Goal: Transaction & Acquisition: Book appointment/travel/reservation

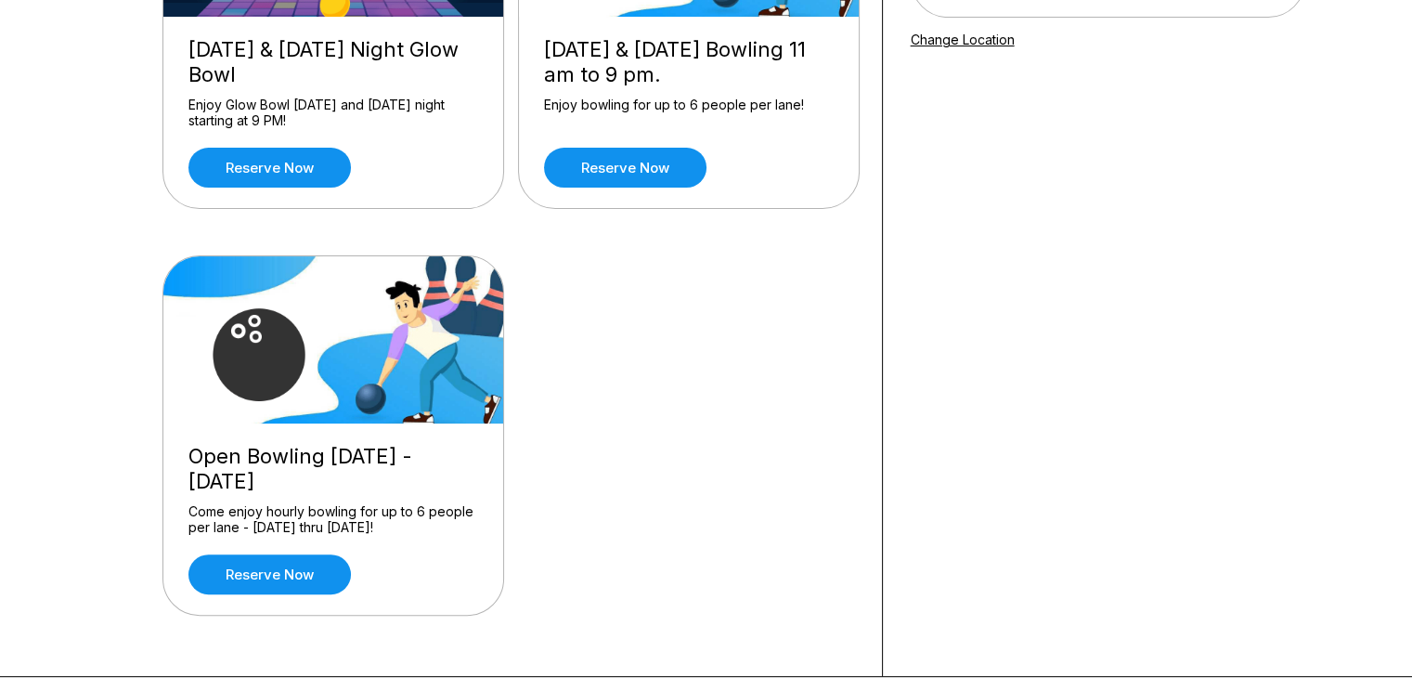
scroll to position [355, 0]
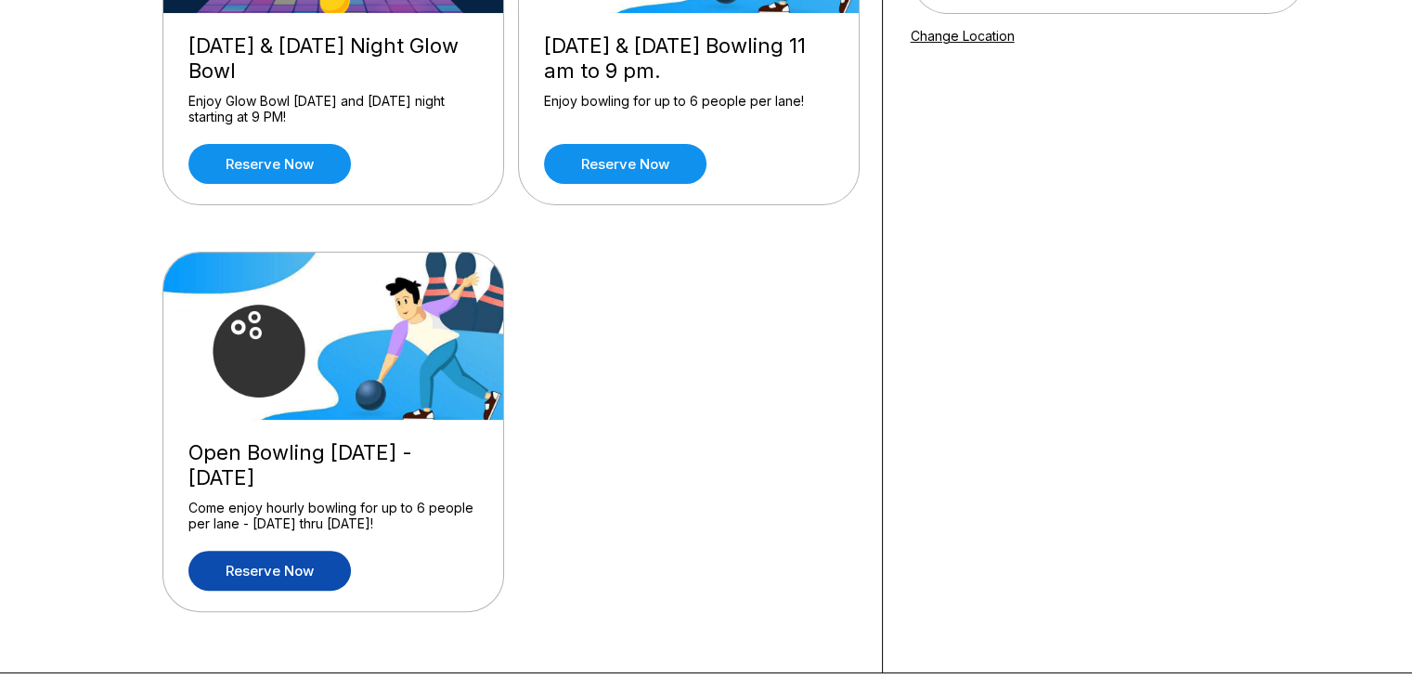
click at [266, 579] on link "Reserve now" at bounding box center [269, 570] width 162 height 40
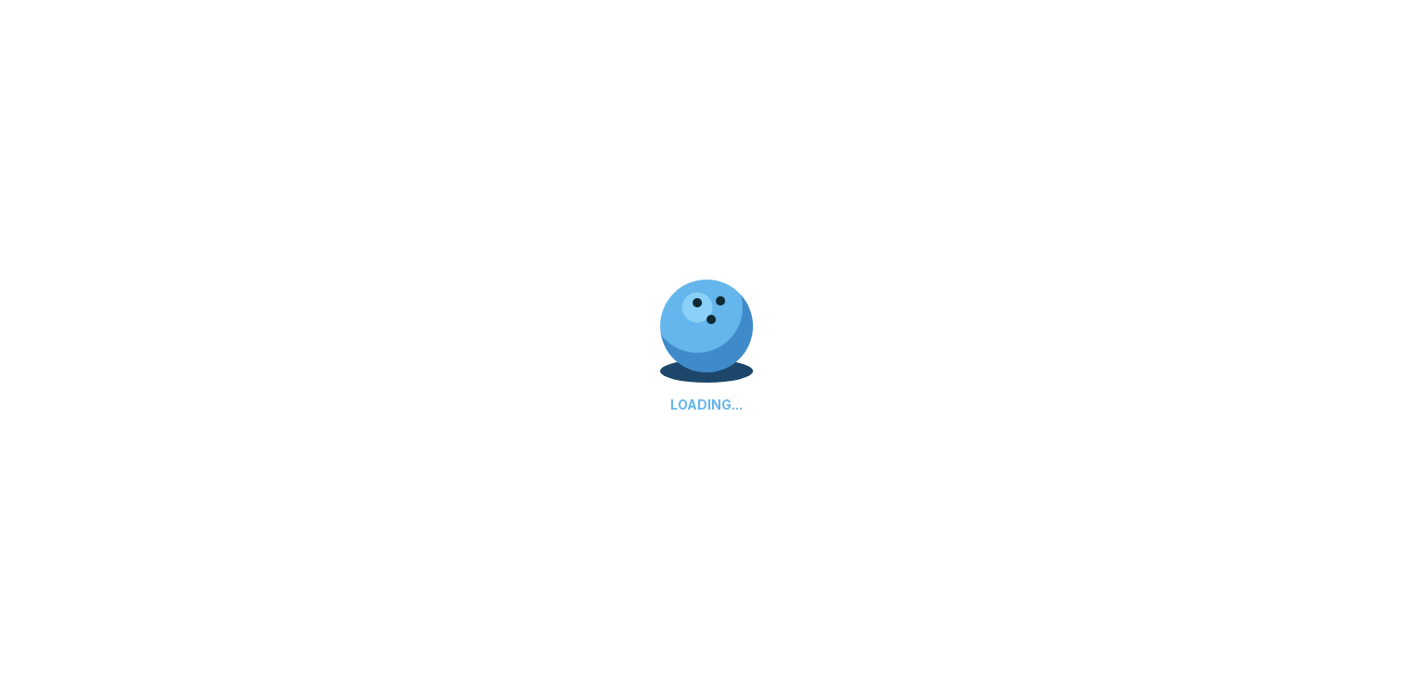
scroll to position [0, 0]
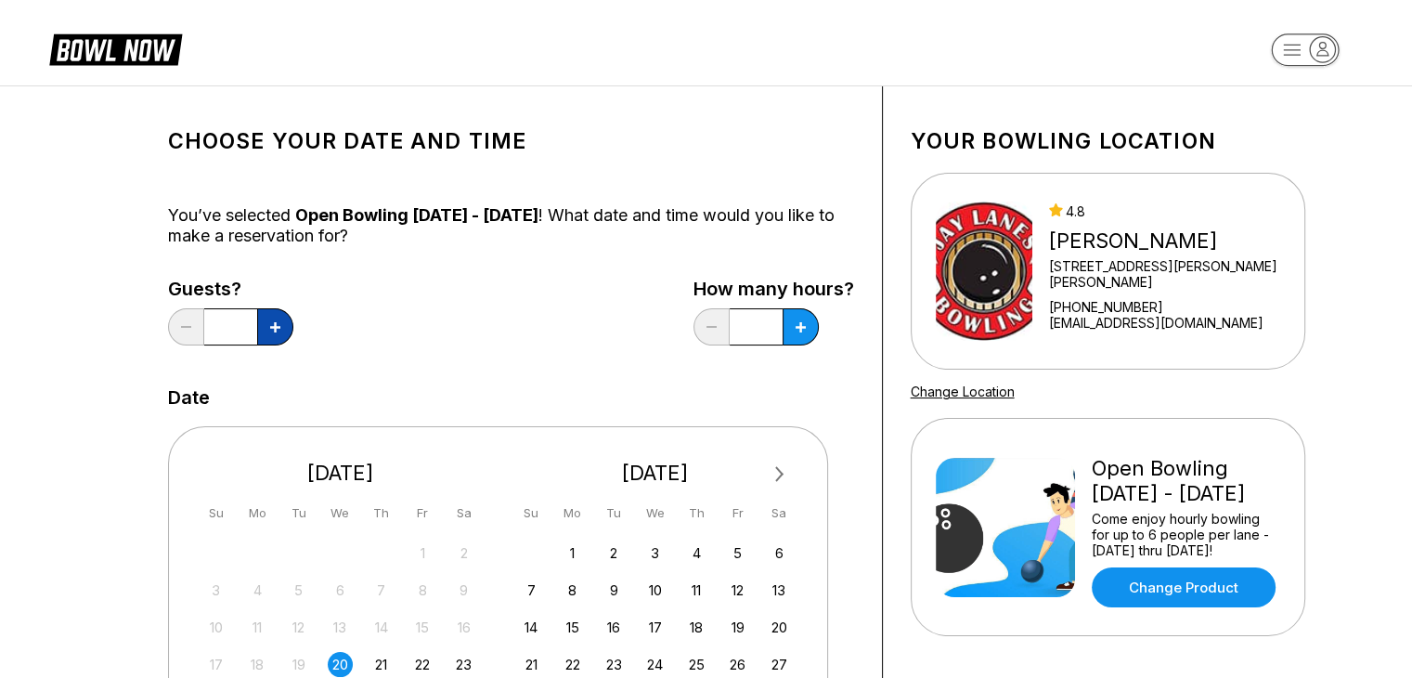
click at [266, 315] on button at bounding box center [275, 326] width 36 height 37
type input "*"
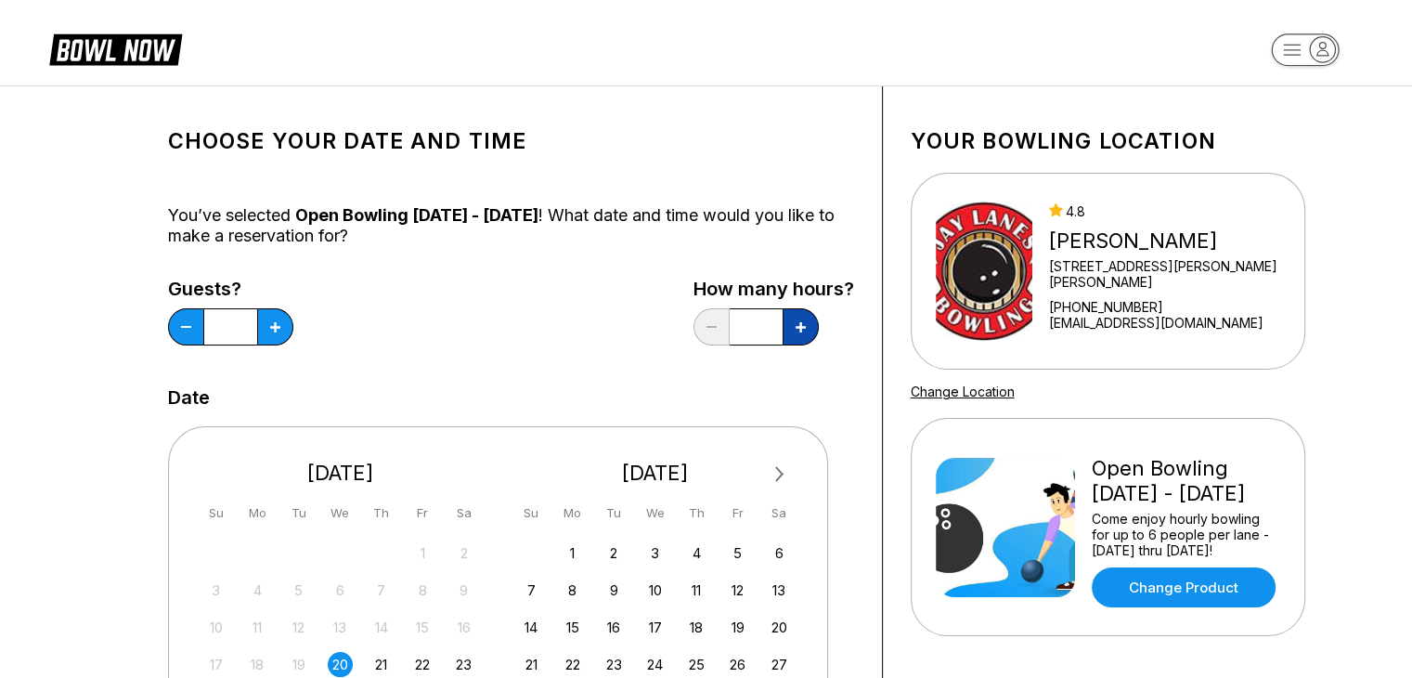
click at [293, 324] on button at bounding box center [275, 326] width 36 height 37
type input "***"
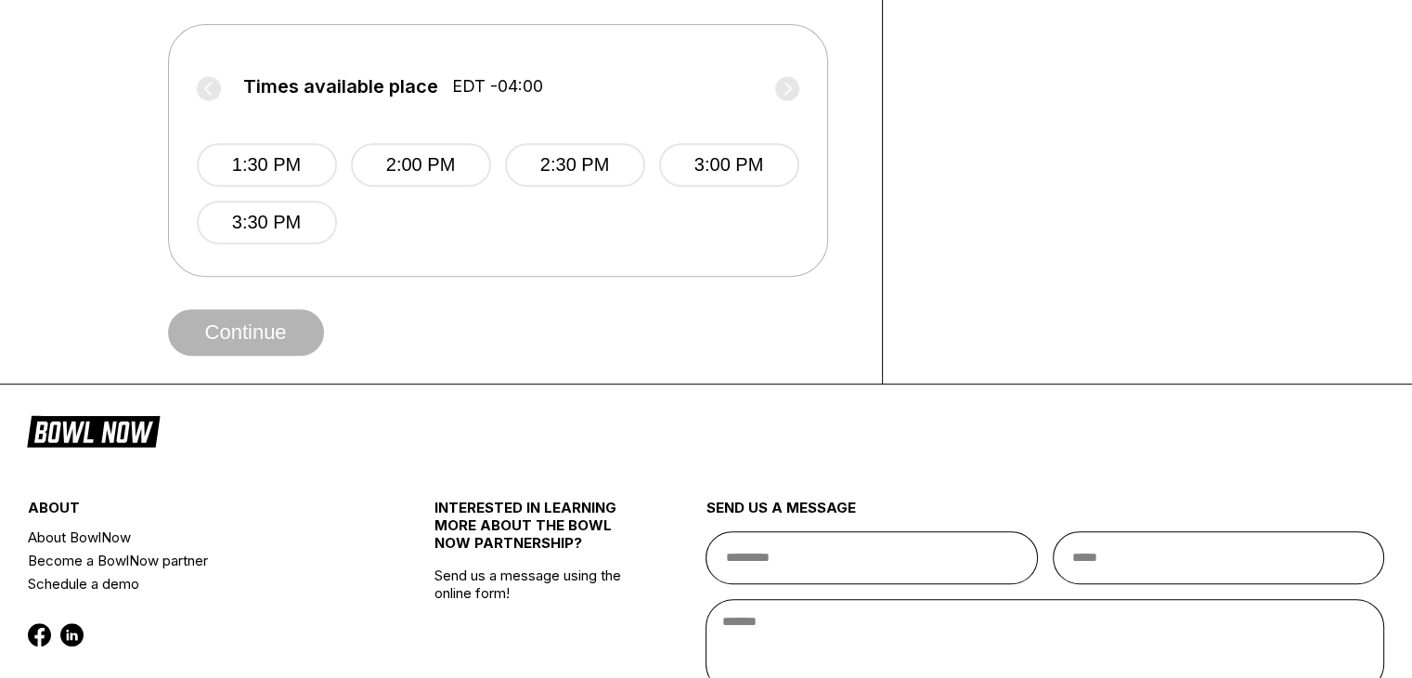
scroll to position [798, 0]
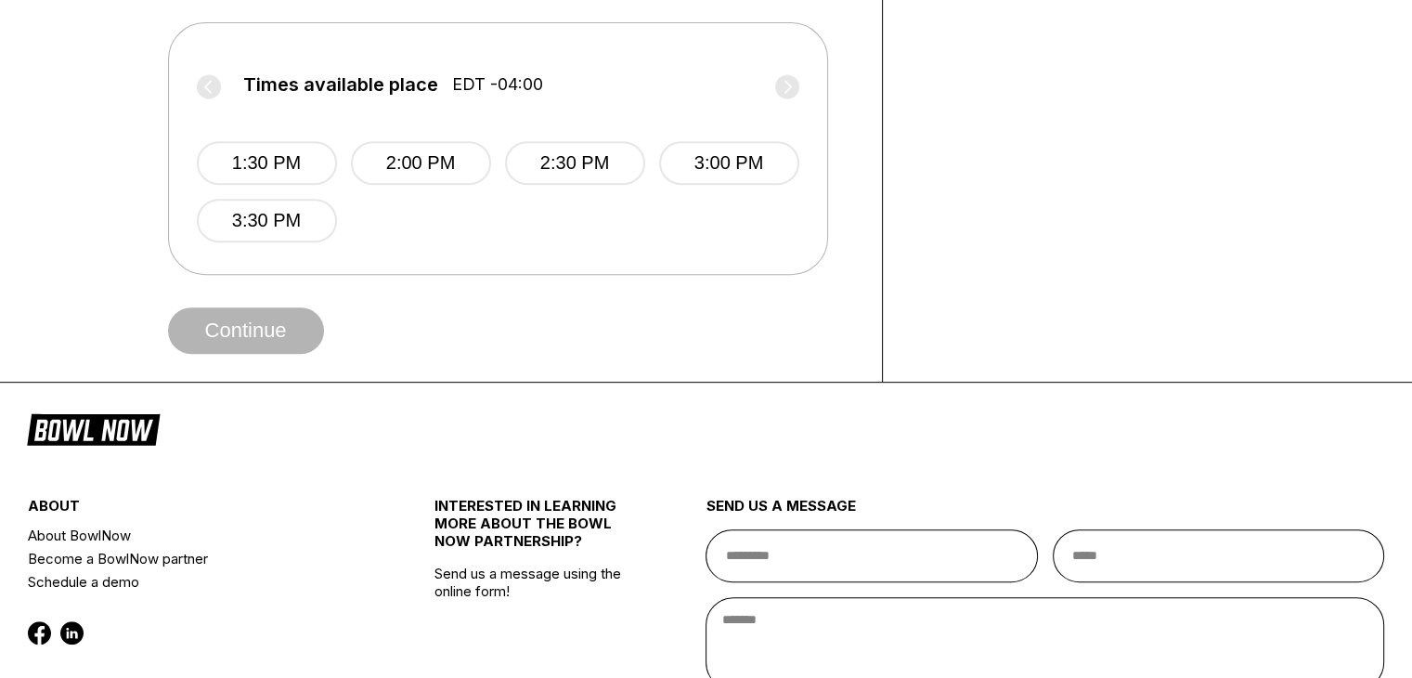
click at [782, 86] on label "Times available place EDT -04:00" at bounding box center [498, 89] width 602 height 30
